Goal: Task Accomplishment & Management: Use online tool/utility

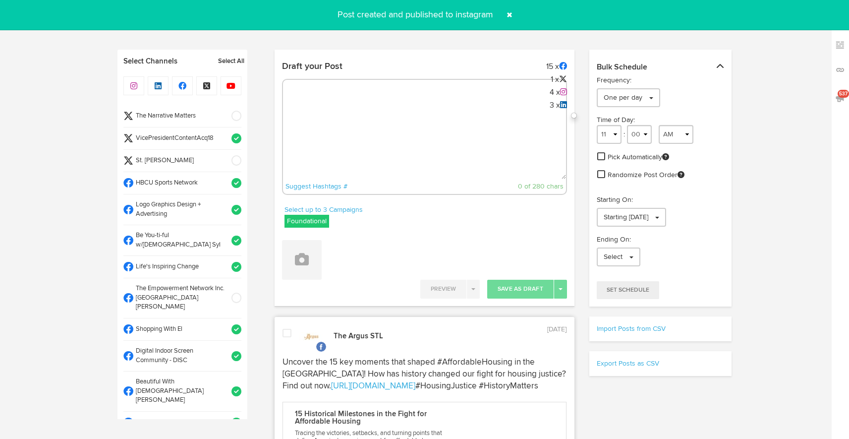
select select "8"
select select "08"
select select "11"
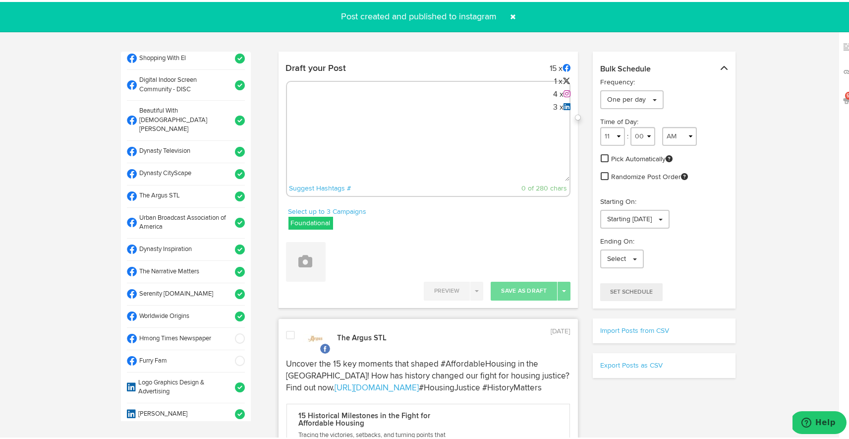
click at [363, 119] on textarea at bounding box center [428, 146] width 283 height 65
paste textarea "ARGUS News. Now. [DATE] 🌾 [PERSON_NAME] policies promised prosperity for rural …"
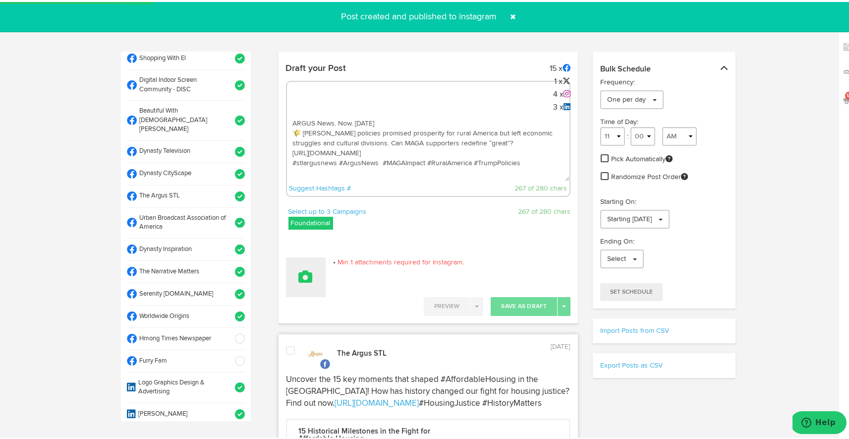
type textarea "ARGUS News. Now. [DATE] 🌾 [PERSON_NAME] policies promised prosperity for rural …"
click at [309, 270] on button at bounding box center [306, 275] width 40 height 40
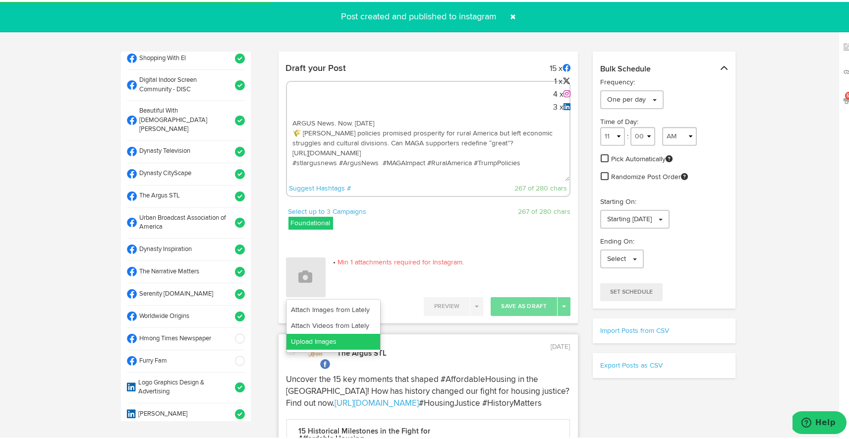
click at [321, 340] on link "Upload Images" at bounding box center [334, 340] width 94 height 16
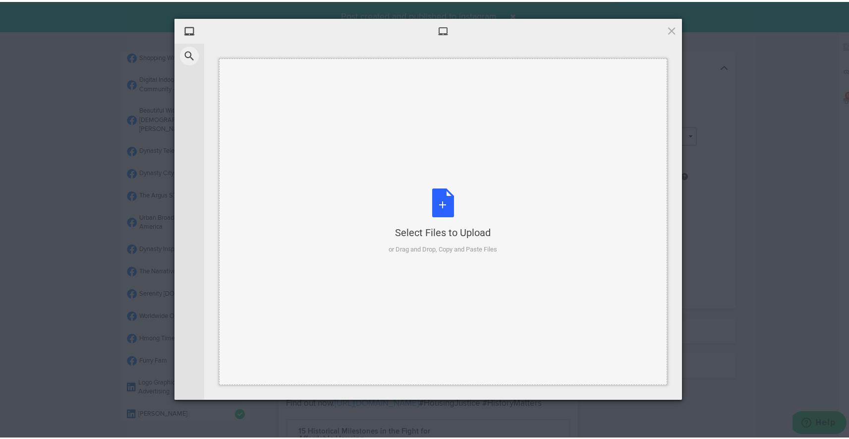
click at [434, 203] on div "Select Files to Upload or Drag and Drop, Copy and Paste Files" at bounding box center [443, 219] width 109 height 66
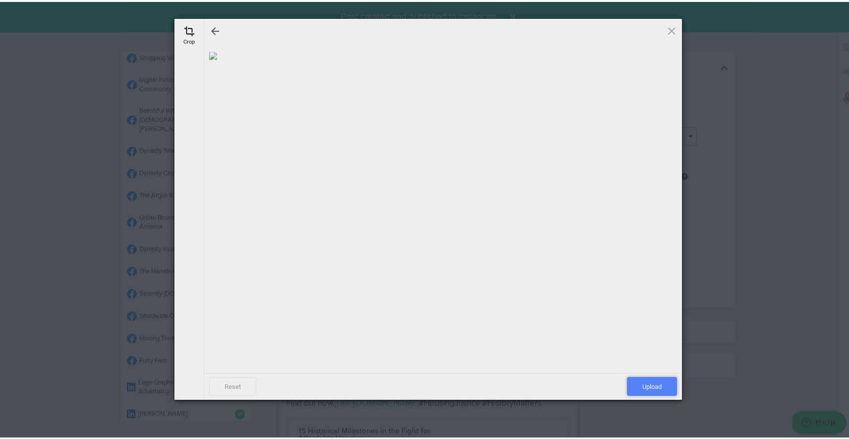
click at [628, 387] on span "Upload" at bounding box center [652, 384] width 50 height 19
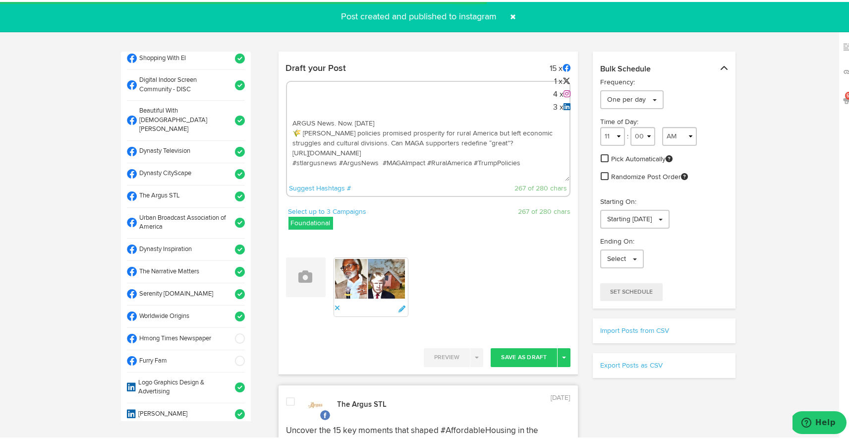
drag, startPoint x: 526, startPoint y: 170, endPoint x: 280, endPoint y: 110, distance: 253.0
click at [280, 110] on div "Draft your Post 15 x 1 x 4 x 3 x ARGUS News. Now. September 22 🌾 Trump’s polici…" at bounding box center [429, 131] width 300 height 148
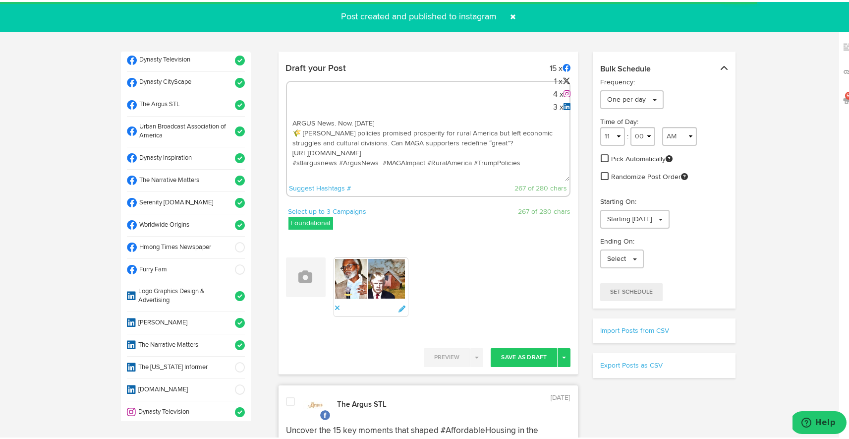
scroll to position [356, 0]
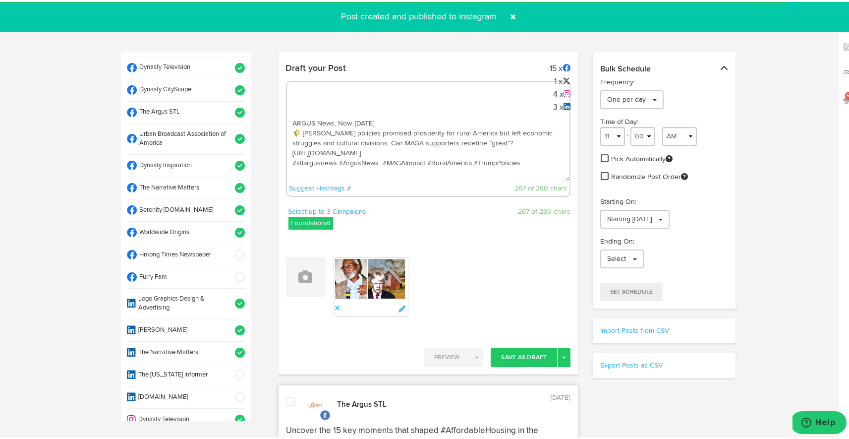
click at [227, 220] on li "Worldwide Origins" at bounding box center [186, 231] width 118 height 22
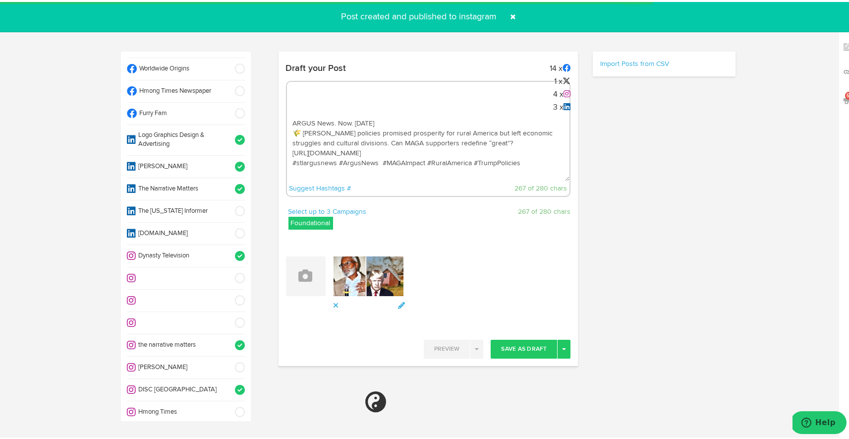
select select "11"
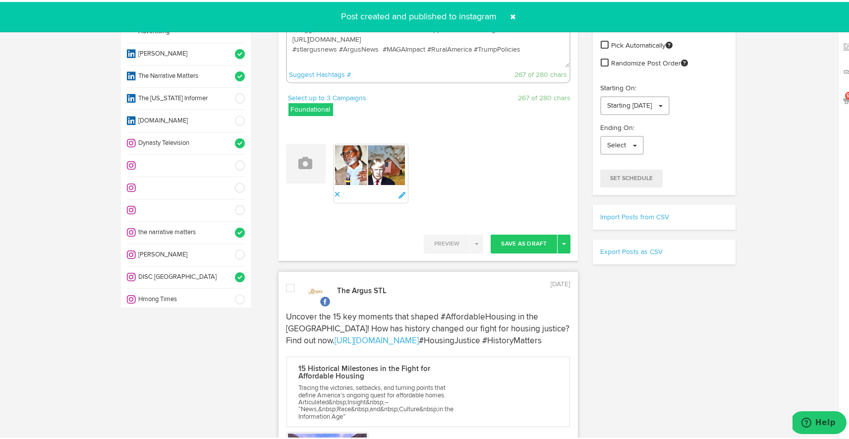
scroll to position [530, 0]
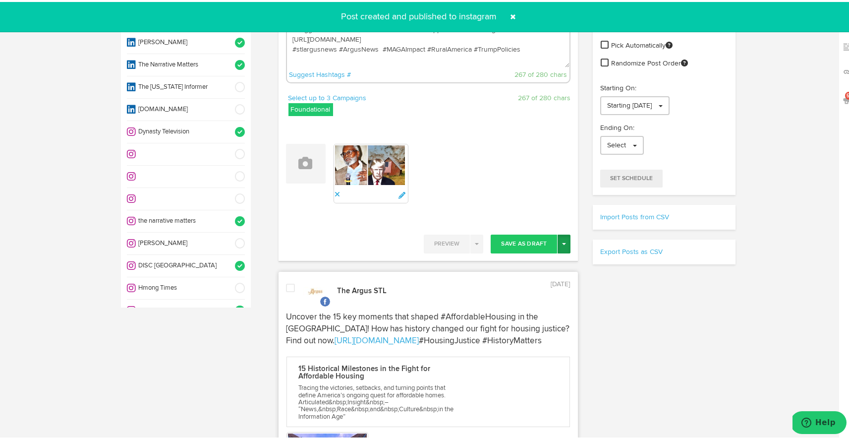
click at [558, 246] on button "Toggle Dropdown" at bounding box center [564, 242] width 13 height 19
click at [538, 330] on link "Post Now" at bounding box center [529, 326] width 81 height 16
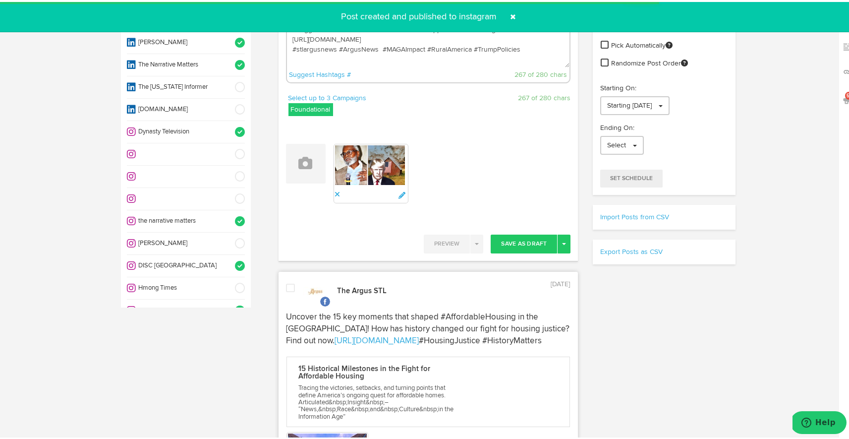
scroll to position [0, 0]
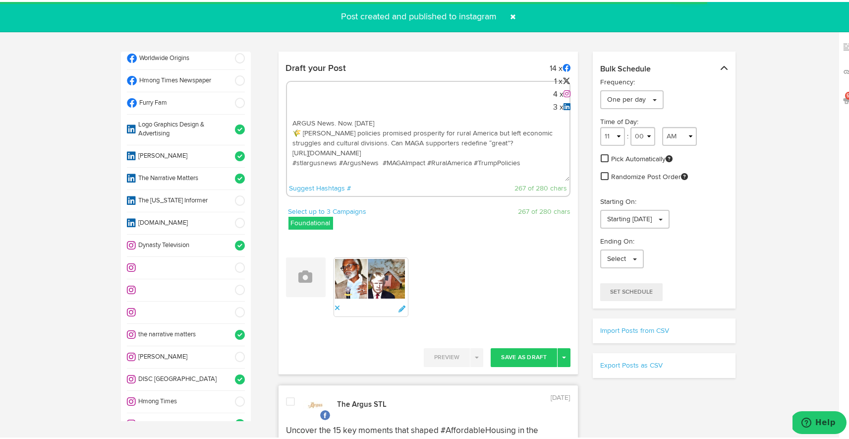
click at [477, 152] on textarea "ARGUS News. Now. [DATE] 🌾 [PERSON_NAME] policies promised prosperity for rural …" at bounding box center [428, 146] width 283 height 65
click at [509, 17] on span at bounding box center [514, 15] width 16 height 16
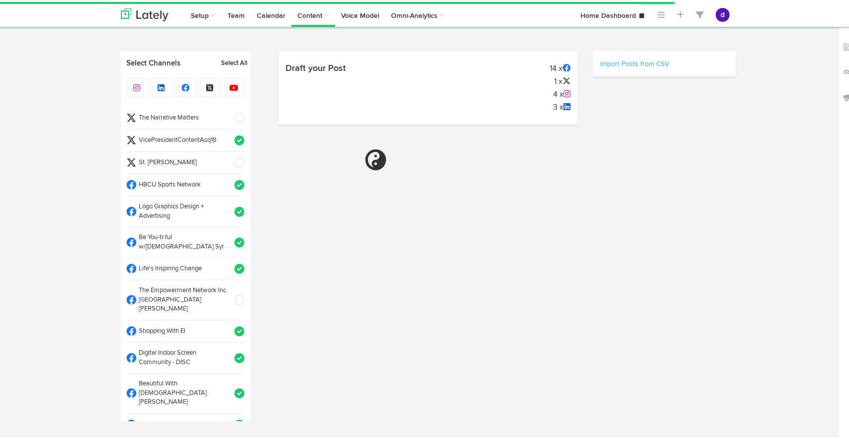
select select "10"
select select "07"
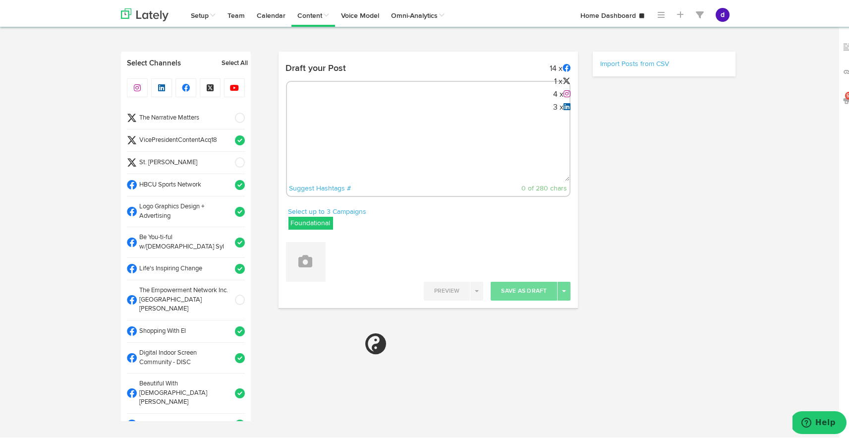
click at [319, 103] on div "Suggest Hashtags # 0 of 280 chars" at bounding box center [428, 137] width 285 height 116
click at [312, 118] on textarea at bounding box center [428, 146] width 283 height 65
select select "11"
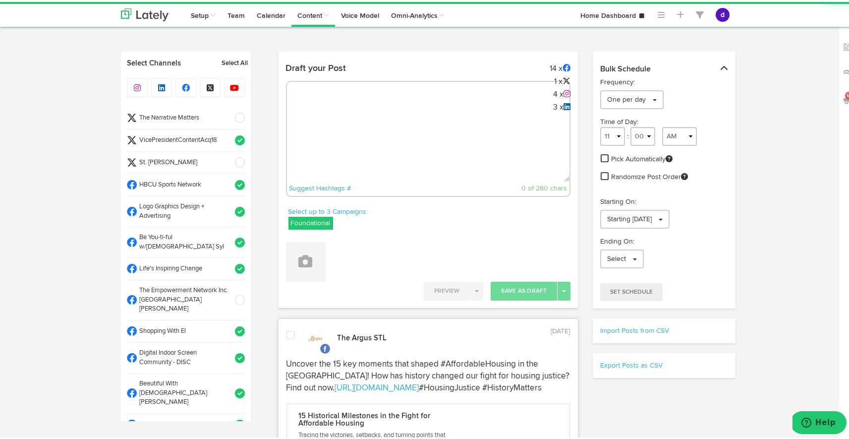
paste textarea "ARGUS News. Now. [DATE] 🌾 [PERSON_NAME] policies promised prosperity for rural …"
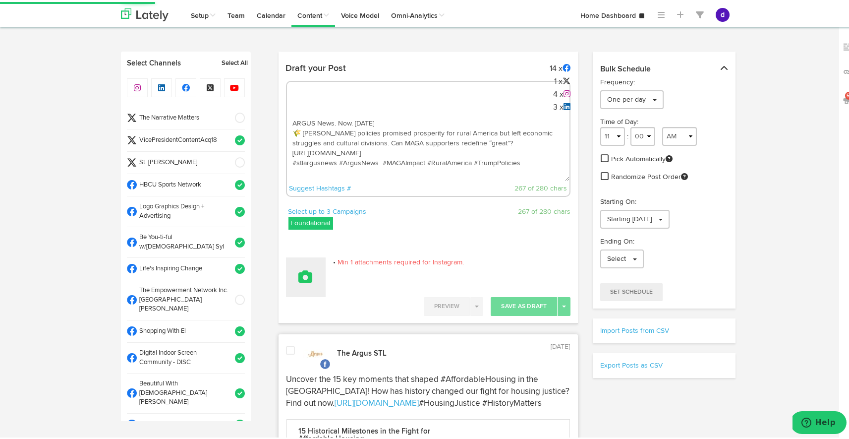
type textarea "ARGUS News. Now. [DATE] 🌾 [PERSON_NAME] policies promised prosperity for rural …"
click at [290, 278] on button at bounding box center [306, 275] width 40 height 40
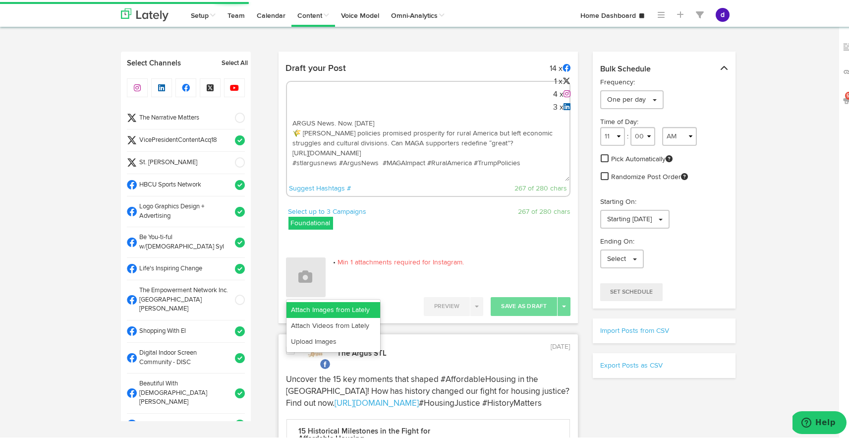
click at [308, 303] on link "Attach Images from Lately" at bounding box center [334, 308] width 94 height 16
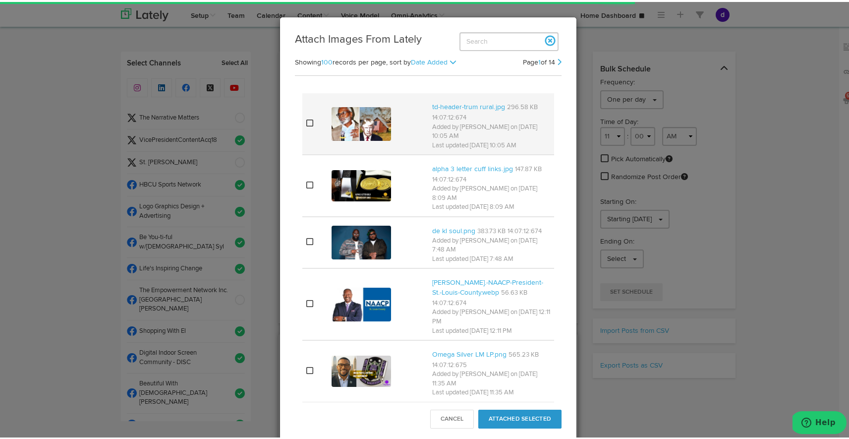
click at [306, 117] on icon at bounding box center [309, 121] width 7 height 8
click at [506, 415] on button "Attached Selected" at bounding box center [519, 417] width 83 height 19
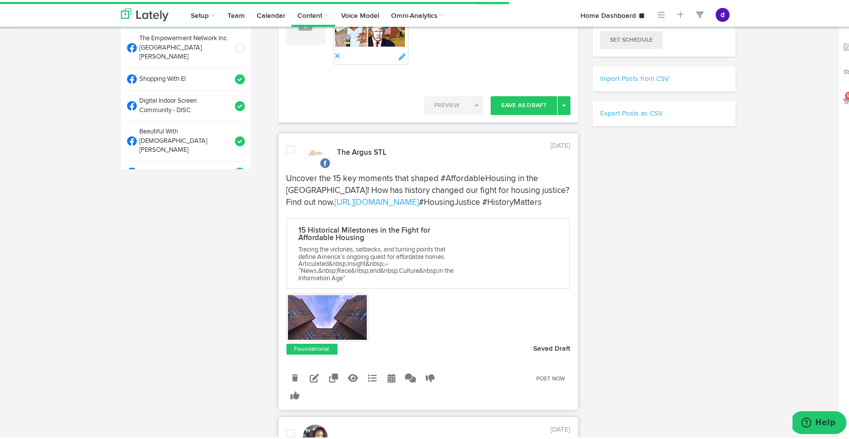
scroll to position [261, 0]
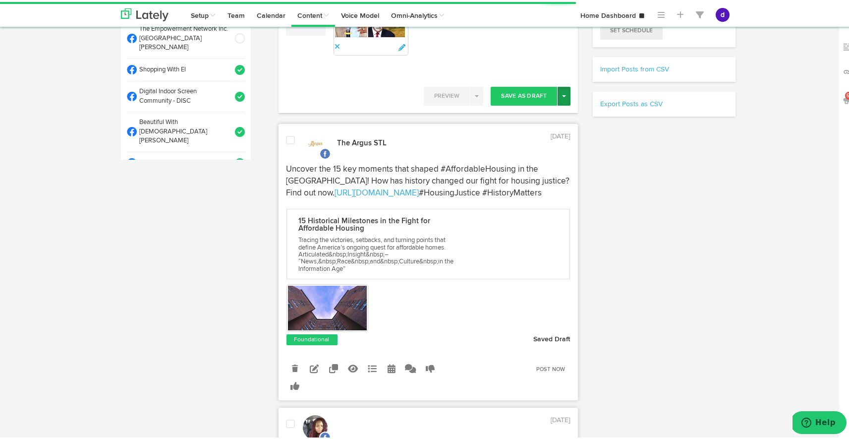
click at [564, 87] on button "Toggle Dropdown" at bounding box center [564, 94] width 13 height 19
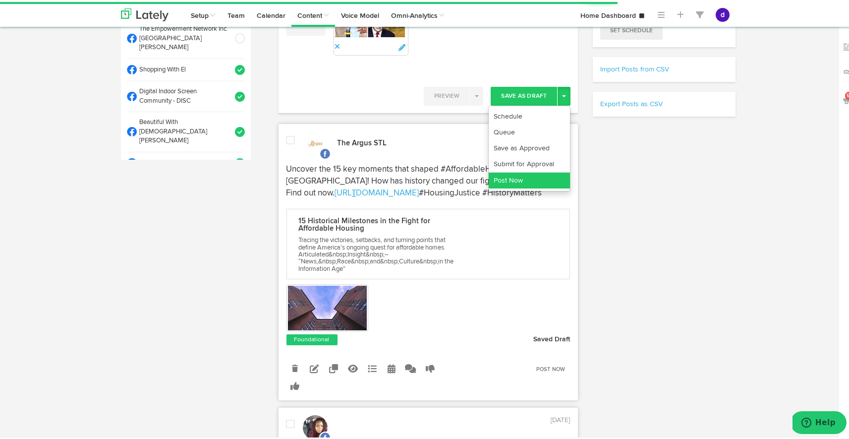
click at [541, 175] on link "Post Now" at bounding box center [529, 179] width 81 height 16
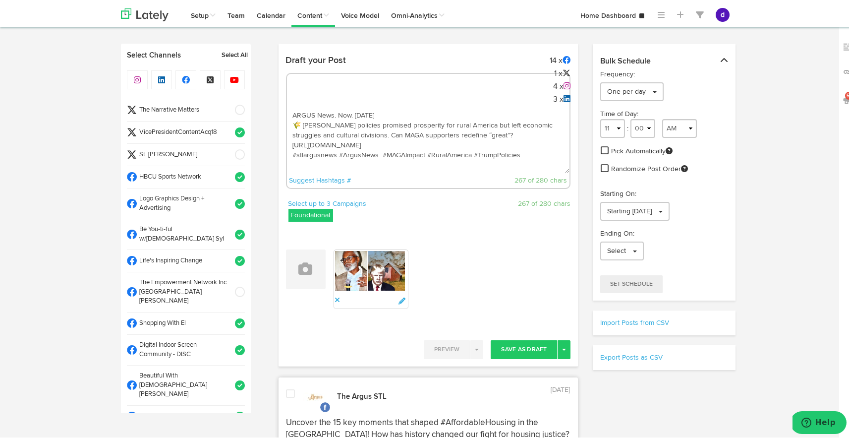
scroll to position [0, 0]
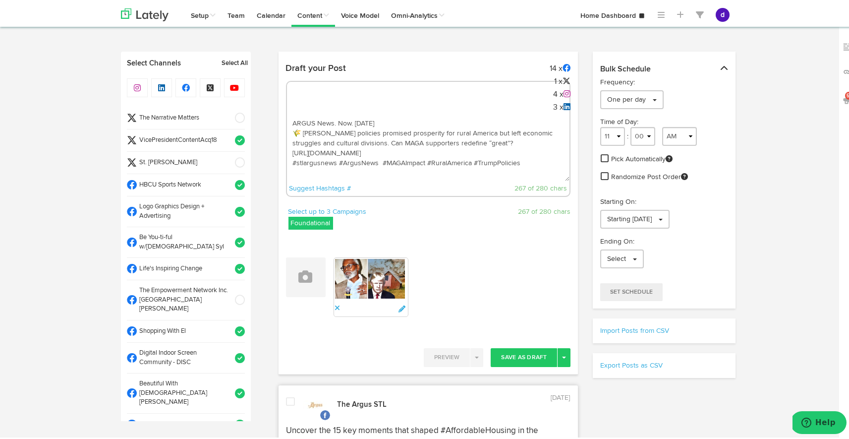
drag, startPoint x: 531, startPoint y: 168, endPoint x: 324, endPoint y: 108, distance: 215.7
click at [324, 108] on div "ARGUS News. Now. September 22 🌾 Trump’s policies promised prosperity for rural …" at bounding box center [428, 137] width 285 height 116
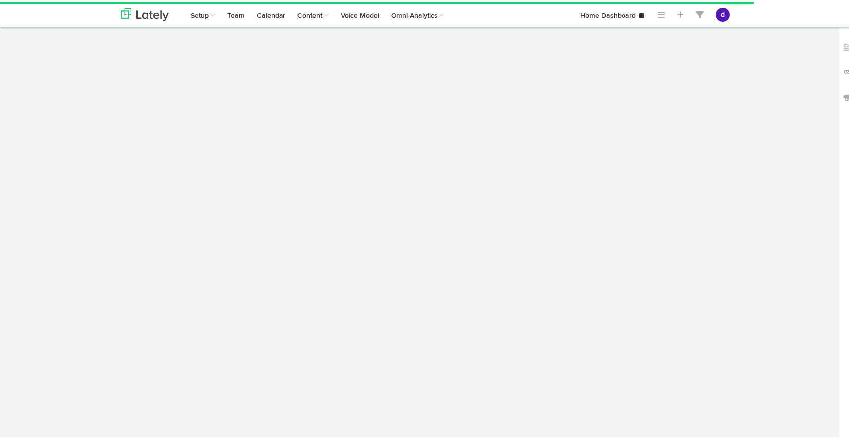
select select "10"
select select "09"
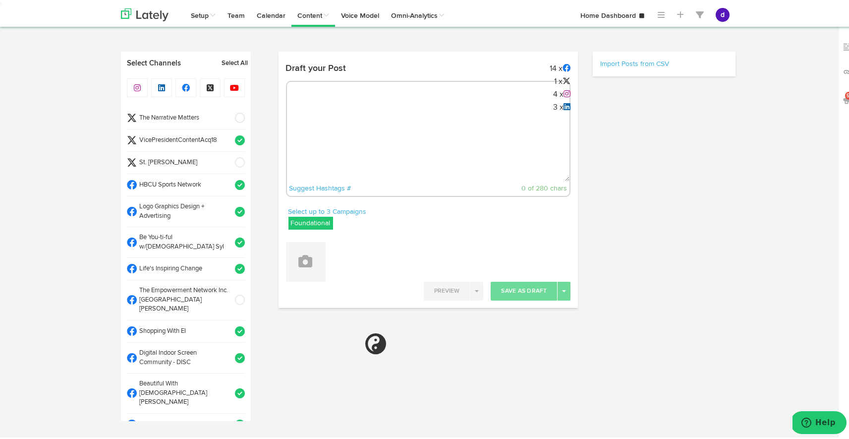
click at [312, 115] on textarea at bounding box center [428, 146] width 283 height 65
paste textarea "ARGUS News. Now. [DATE] 🌾 [PERSON_NAME] policies promised prosperity for rural …"
type textarea "ARGUS News. Now. [DATE] 🌾 [PERSON_NAME] policies promised prosperity for rural …"
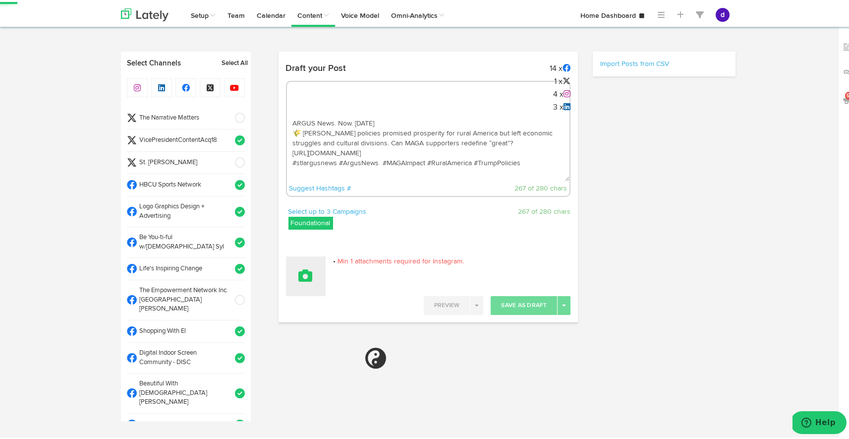
select select "11"
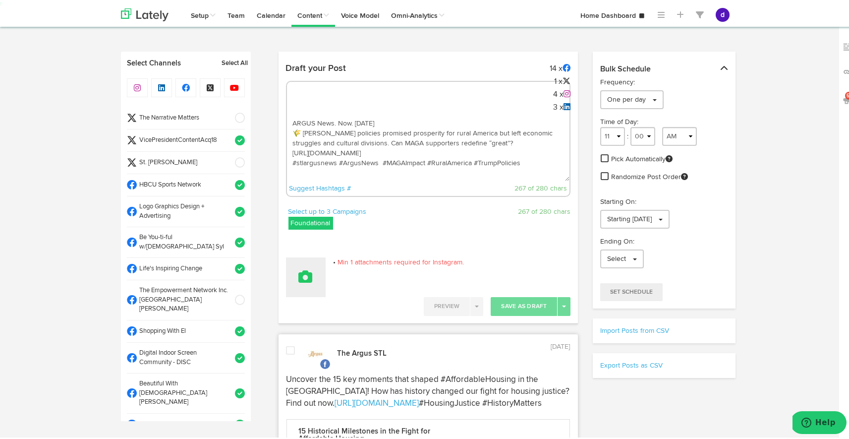
type textarea "ARGUS News. Now. [DATE] 🌾 [PERSON_NAME] policies promised prosperity for rural …"
click at [312, 274] on button at bounding box center [306, 275] width 40 height 40
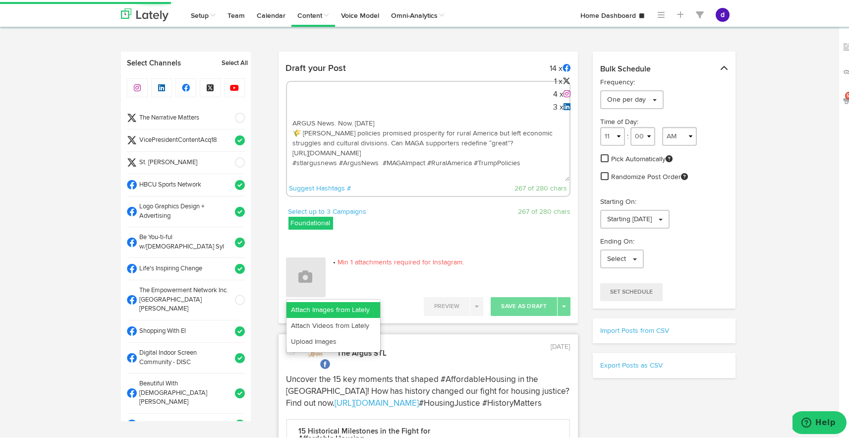
click at [311, 310] on link "Attach Images from Lately" at bounding box center [334, 308] width 94 height 16
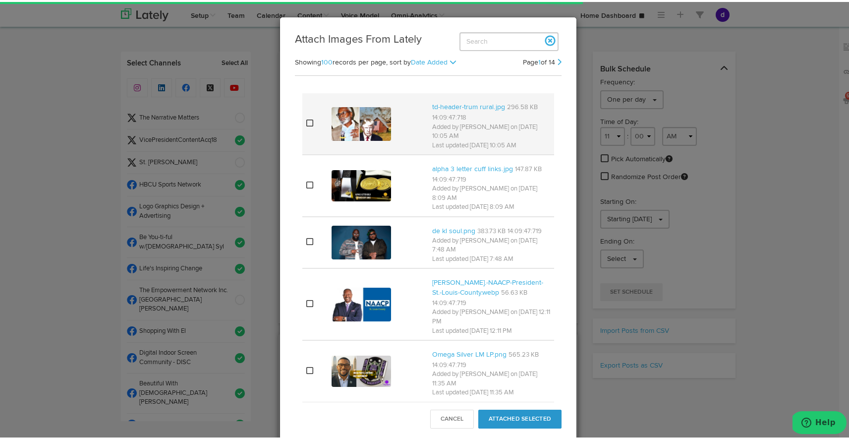
click at [354, 115] on img at bounding box center [361, 122] width 59 height 34
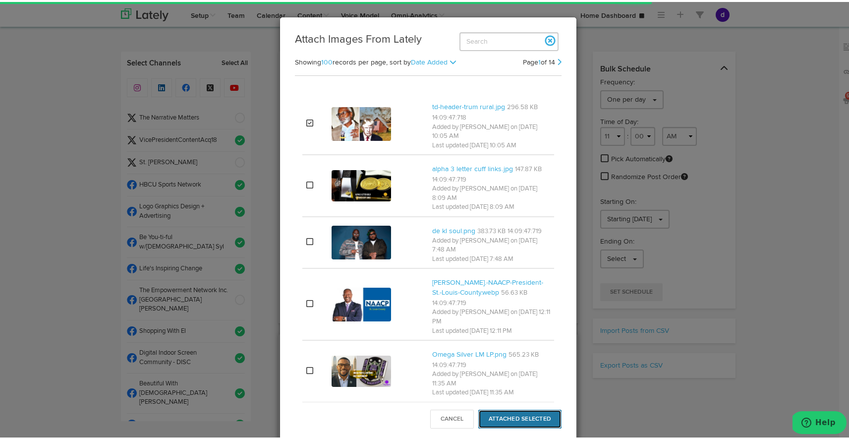
click at [525, 420] on button "Attached Selected" at bounding box center [519, 417] width 83 height 19
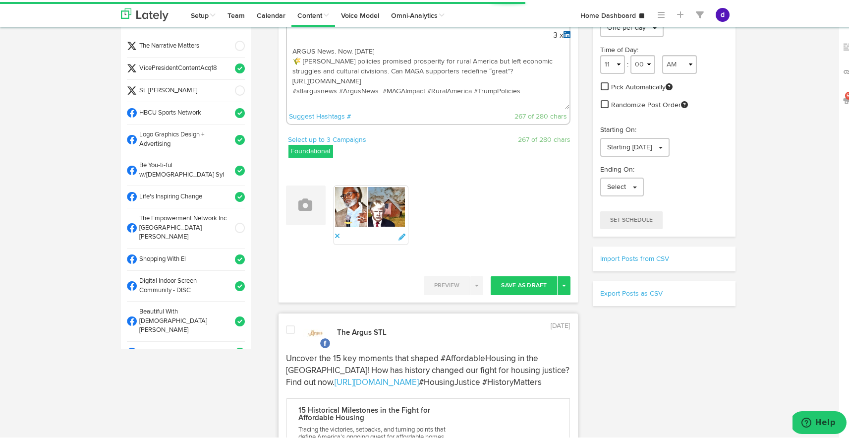
scroll to position [62, 0]
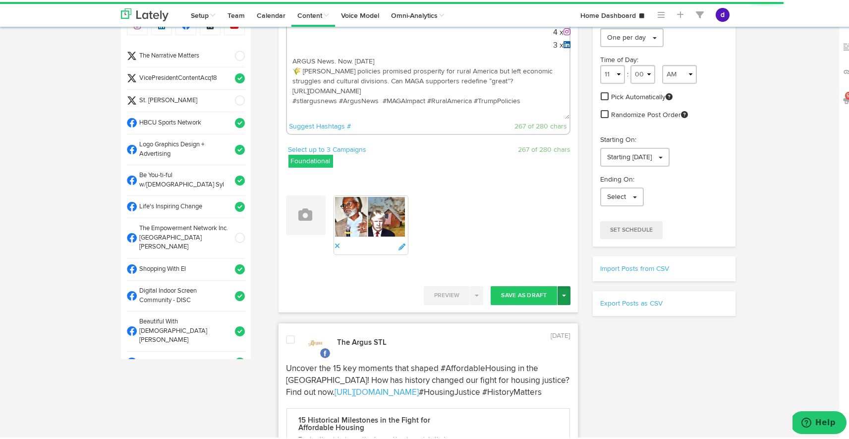
click at [562, 293] on span "button" at bounding box center [564, 294] width 4 height 2
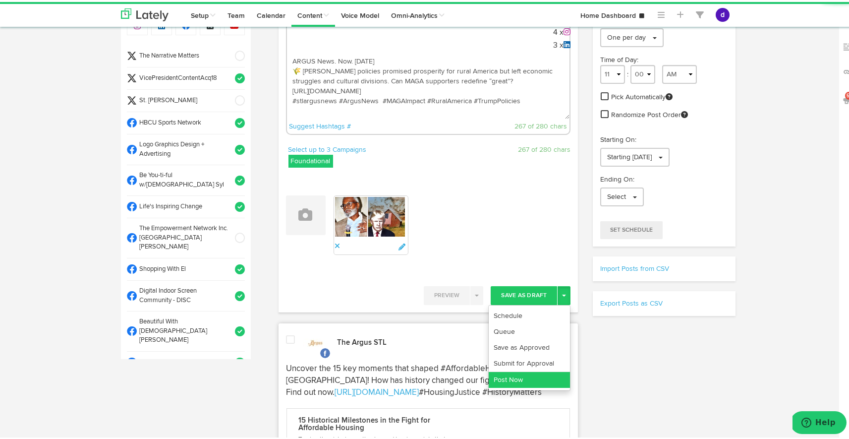
click at [546, 379] on link "Post Now" at bounding box center [529, 378] width 81 height 16
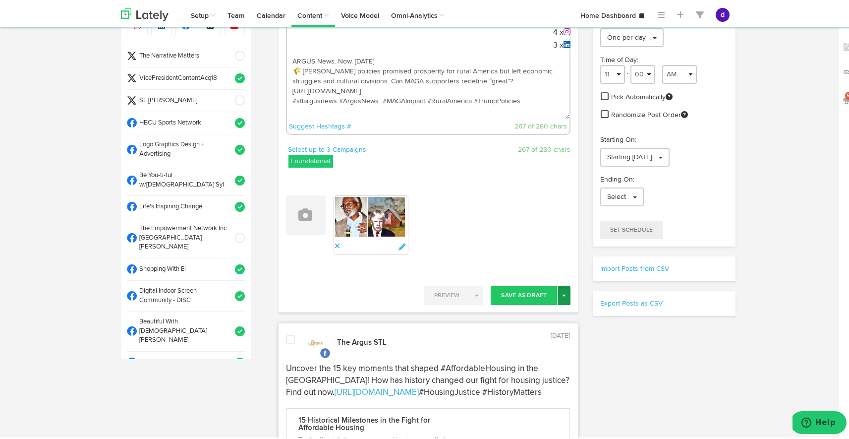
click at [558, 294] on button "Toggle Dropdown" at bounding box center [564, 293] width 13 height 19
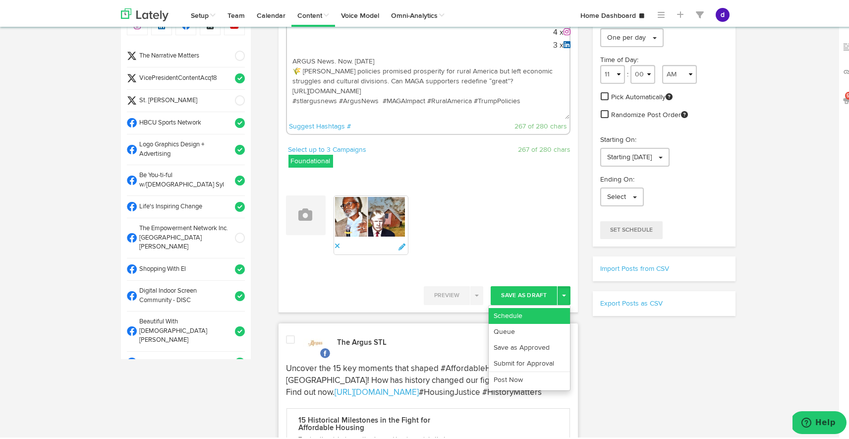
click at [526, 313] on link "Schedule" at bounding box center [529, 314] width 81 height 16
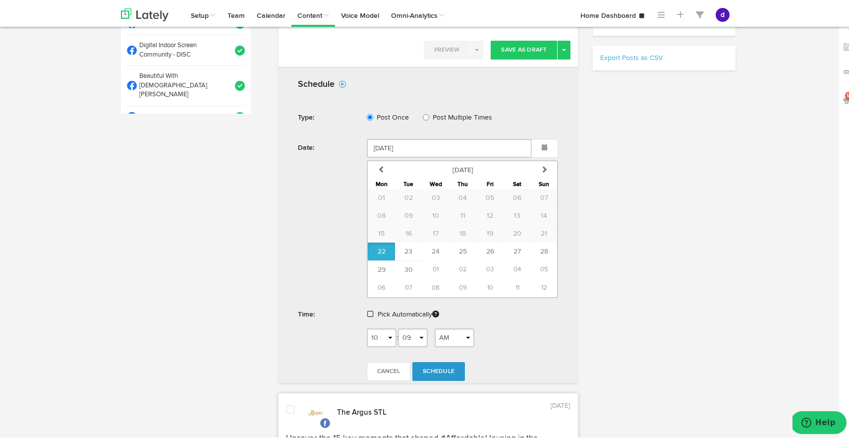
scroll to position [337, 0]
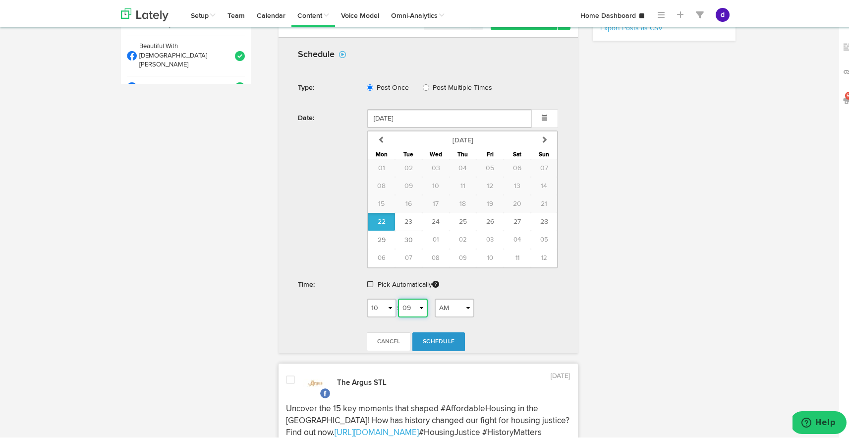
click at [410, 304] on select "00 01 02 03 04 05 06 07 08 09 10 11 12 13 14 15 16 17 18 19 20 21 22 23 24 25 2…" at bounding box center [413, 305] width 30 height 19
select select "14"
click at [398, 296] on select "00 01 02 03 04 05 06 07 08 09 10 11 12 13 14 15 16 17 18 19 20 21 22 23 24 25 2…" at bounding box center [413, 305] width 30 height 19
click at [432, 337] on span "Schedule" at bounding box center [439, 340] width 32 height 6
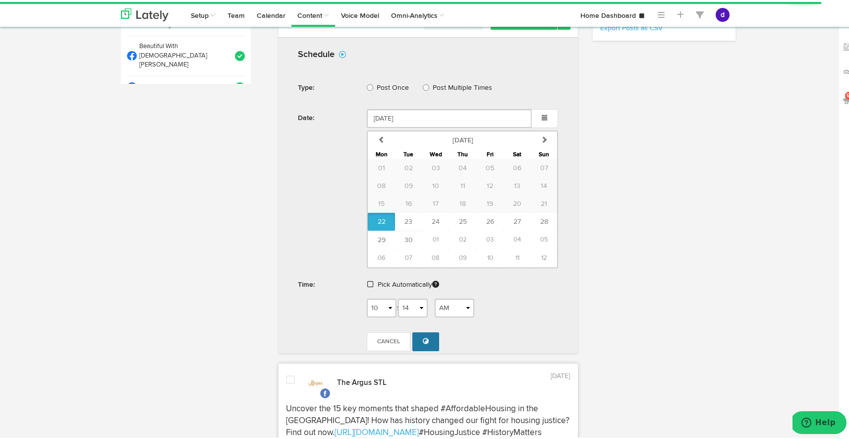
radio input "true"
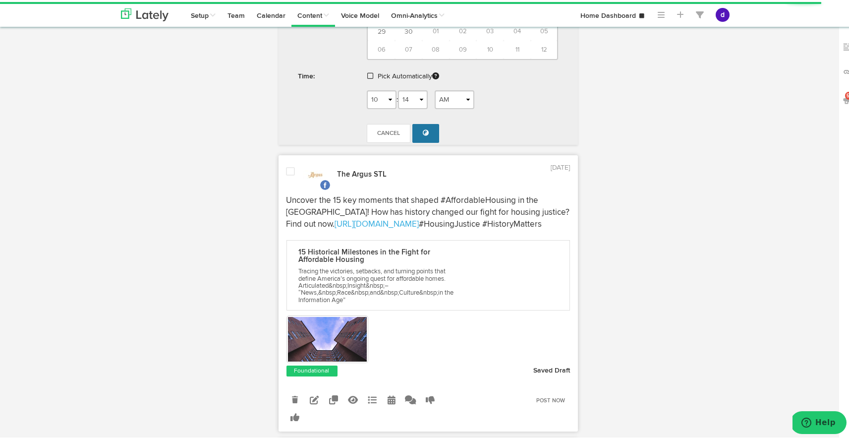
select select "10"
select select "13"
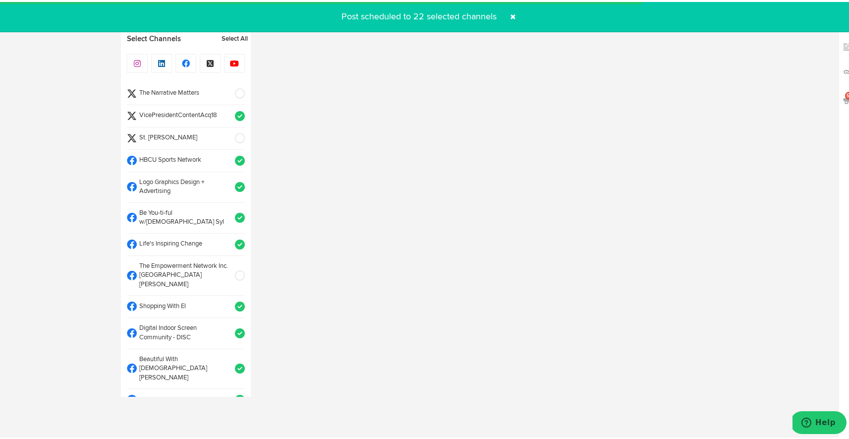
select select "11"
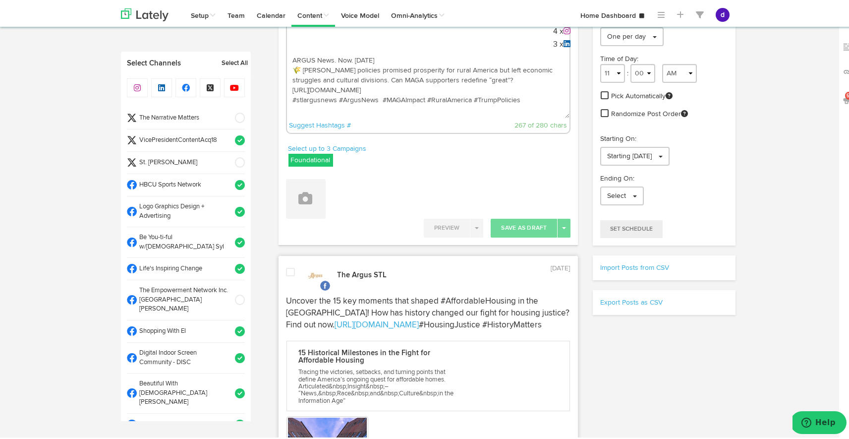
scroll to position [0, 0]
